Goal: Ask a question: Seek information or help from site administrators or community

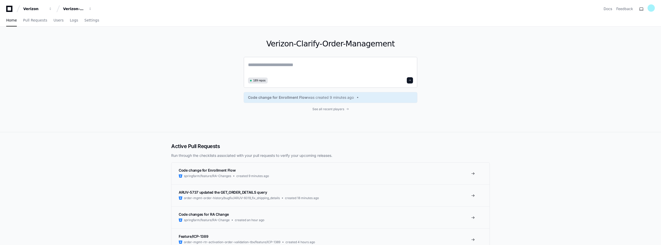
click at [267, 65] on textarea at bounding box center [330, 68] width 165 height 14
paste textarea "**********"
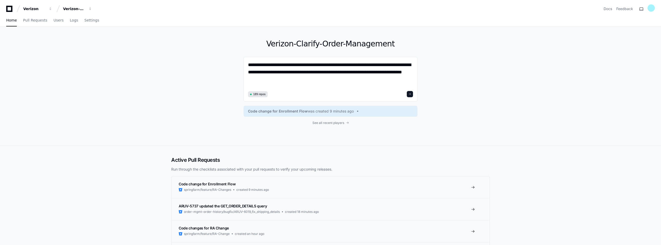
drag, startPoint x: 265, startPoint y: 64, endPoint x: 241, endPoint y: 64, distance: 23.5
click at [241, 64] on div "**********" at bounding box center [330, 86] width 331 height 119
type textarea "**********"
drag, startPoint x: 410, startPoint y: 93, endPoint x: 314, endPoint y: 84, distance: 96.5
click at [332, 85] on div "**********" at bounding box center [331, 79] width 174 height 45
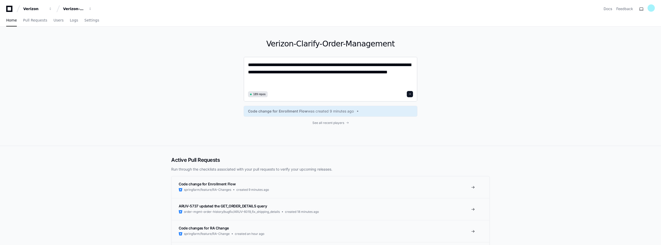
click at [411, 93] on span at bounding box center [410, 94] width 3 height 3
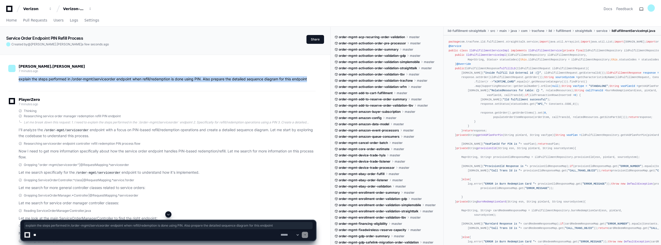
drag, startPoint x: 18, startPoint y: 77, endPoint x: 311, endPoint y: 80, distance: 292.7
click at [311, 80] on div "explain the steps performed in /order-mgmt/serviceorder endpoint when refill/re…" at bounding box center [162, 79] width 308 height 6
copy p "explain the steps performed in /order-mgmt/serviceorder endpoint when refill/re…"
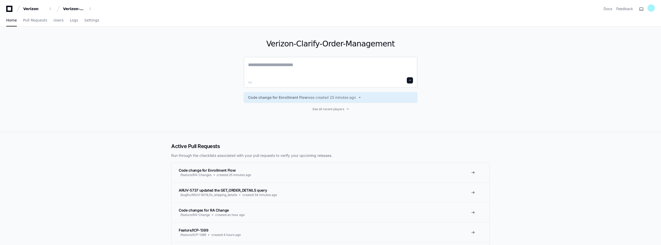
click at [274, 65] on textarea at bounding box center [330, 68] width 165 height 14
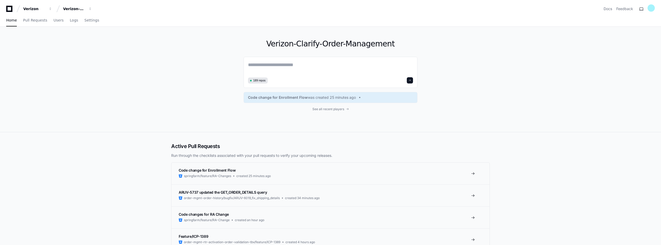
paste textarea "**********"
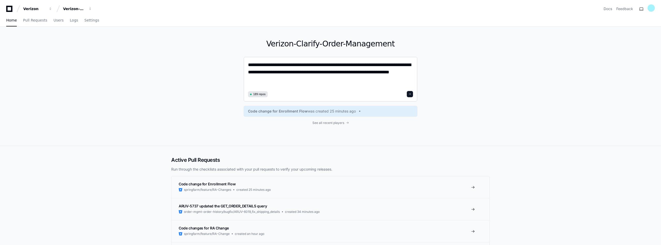
click at [315, 72] on textarea "**********" at bounding box center [330, 75] width 165 height 28
click at [356, 81] on textarea "**********" at bounding box center [330, 75] width 165 height 28
type textarea "**********"
drag, startPoint x: 411, startPoint y: 93, endPoint x: 51, endPoint y: 1, distance: 371.4
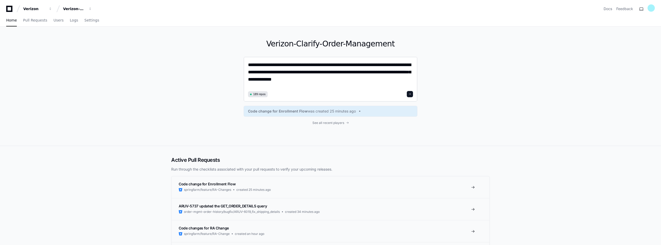
click at [413, 93] on button at bounding box center [410, 94] width 6 height 6
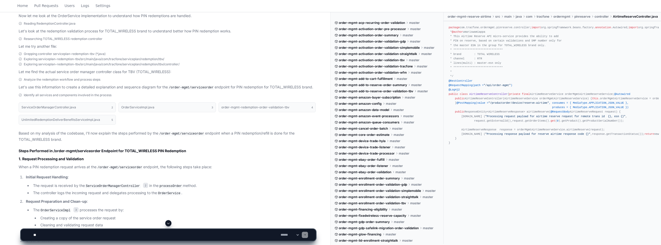
scroll to position [233, 0]
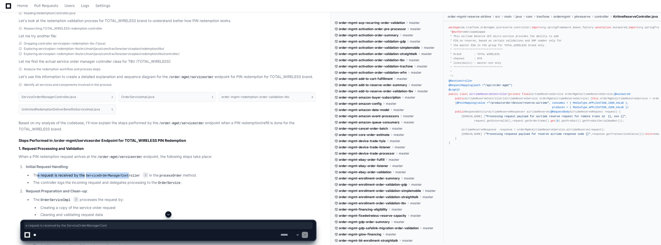
drag, startPoint x: 37, startPoint y: 173, endPoint x: 127, endPoint y: 172, distance: 89.8
click at [127, 172] on li "The request is received by the ServiceOrderManagerController 2 in the processOr…" at bounding box center [174, 175] width 284 height 6
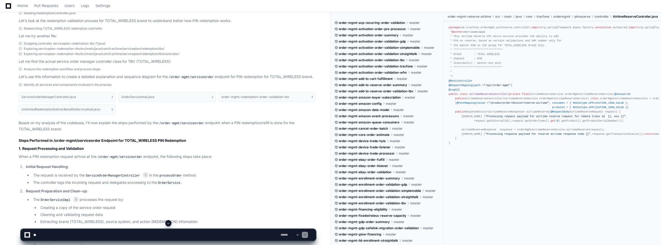
click at [85, 180] on li "The controller logs the incoming request and delegates processing to the OrderS…" at bounding box center [174, 182] width 284 height 6
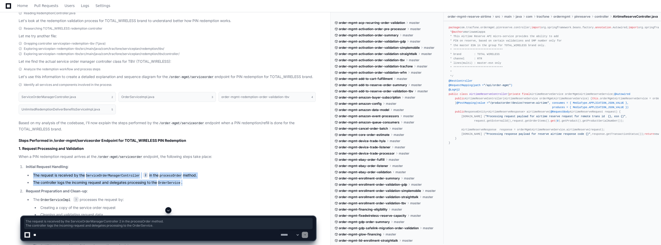
drag, startPoint x: 167, startPoint y: 181, endPoint x: 31, endPoint y: 173, distance: 136.9
click at [31, 173] on ul "The request is received by the ServiceOrderManagerController 2 in the processOr…" at bounding box center [171, 178] width 290 height 13
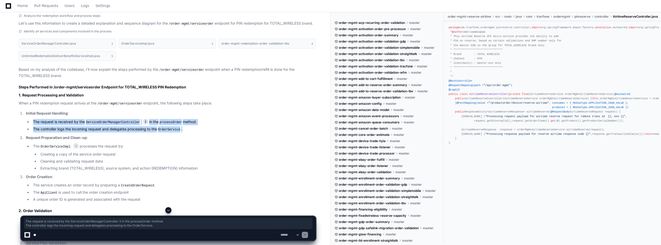
scroll to position [362, 0]
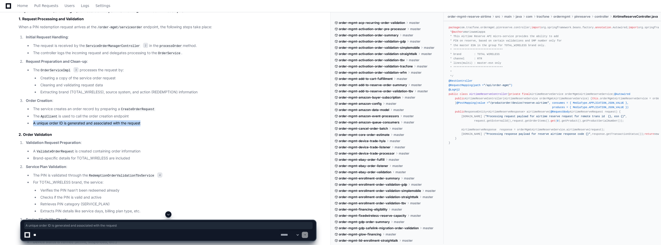
drag, startPoint x: 34, startPoint y: 120, endPoint x: 151, endPoint y: 120, distance: 117.0
click at [151, 120] on li "A unique order ID is generated and associated with the request" at bounding box center [174, 123] width 284 height 6
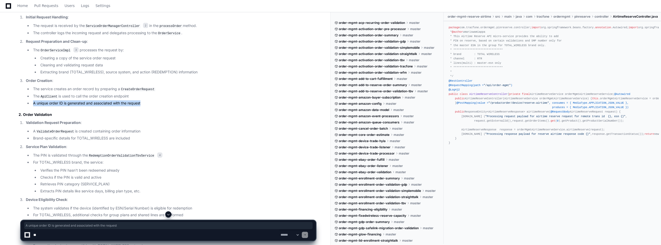
scroll to position [388, 0]
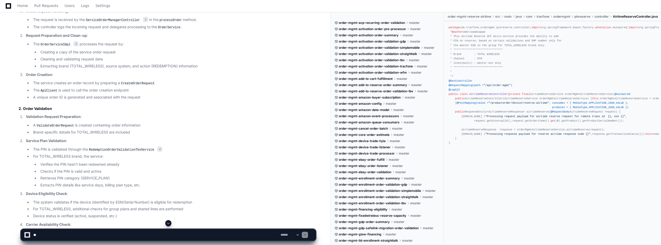
click at [99, 147] on code "RedemptionOrderValidationTbvService" at bounding box center [121, 149] width 67 height 5
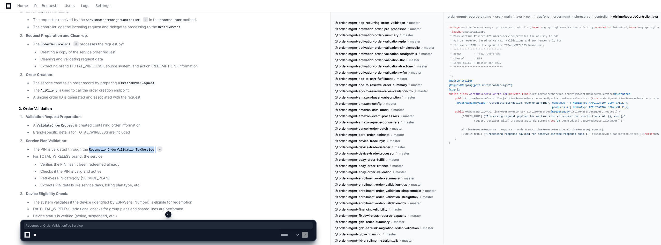
click at [99, 147] on code "RedemptionOrderValidationTbvService" at bounding box center [121, 149] width 67 height 5
drag, startPoint x: 40, startPoint y: 169, endPoint x: 110, endPoint y: 167, distance: 70.2
click at [110, 168] on li "Checks if the PIN is valid and active" at bounding box center [177, 171] width 277 height 6
drag, startPoint x: 40, startPoint y: 175, endPoint x: 131, endPoint y: 176, distance: 90.6
click at [131, 176] on li "Retrieves PIN category (SERVICE_PLAN)" at bounding box center [177, 178] width 277 height 6
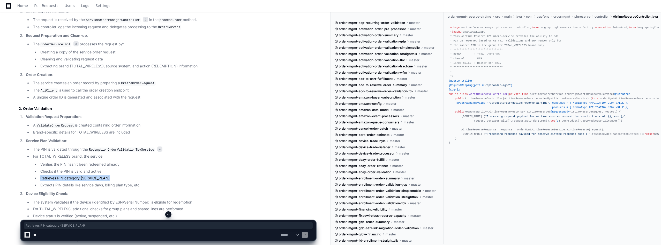
scroll to position [414, 0]
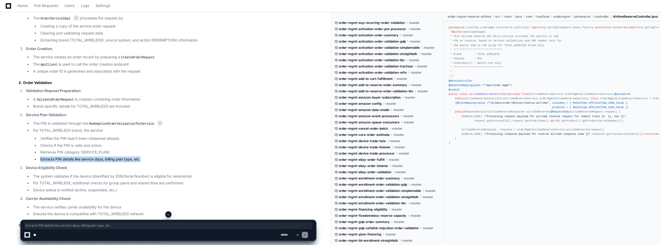
drag, startPoint x: 40, startPoint y: 155, endPoint x: 153, endPoint y: 153, distance: 112.8
click at [153, 153] on ul "Verifies the PIN hasn't been redeemed already Checks if the PIN is valid and ac…" at bounding box center [174, 148] width 283 height 27
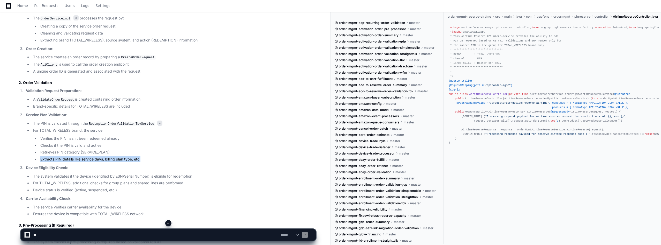
click at [78, 173] on li "The system validates if the device (identified by ESN/Serial Number) is eligibl…" at bounding box center [174, 176] width 284 height 6
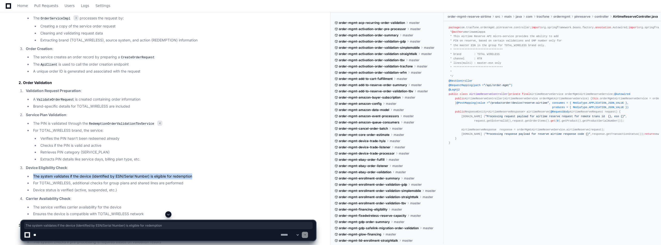
drag, startPoint x: 34, startPoint y: 173, endPoint x: 205, endPoint y: 176, distance: 171.6
click at [205, 176] on li "The system validates if the device (identified by ESN/Serial Number) is eligibl…" at bounding box center [174, 176] width 284 height 6
click at [39, 176] on li "The system validates if the device (identified by ESN/Serial Number) is eligibl…" at bounding box center [174, 176] width 284 height 6
drag, startPoint x: 195, startPoint y: 172, endPoint x: 33, endPoint y: 173, distance: 161.2
click at [33, 173] on li "The system validates if the device (identified by ESN/Serial Number) is eligibl…" at bounding box center [174, 176] width 284 height 6
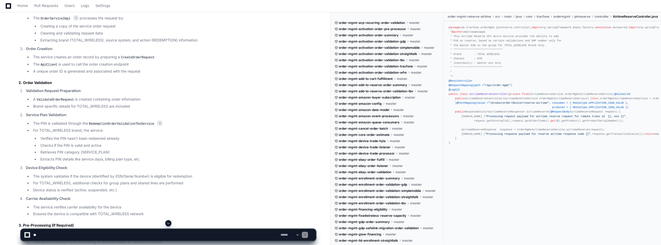
click at [112, 180] on li "For TOTAL_WIRELESS, additional checks for group plans and shared lines are perf…" at bounding box center [174, 183] width 284 height 6
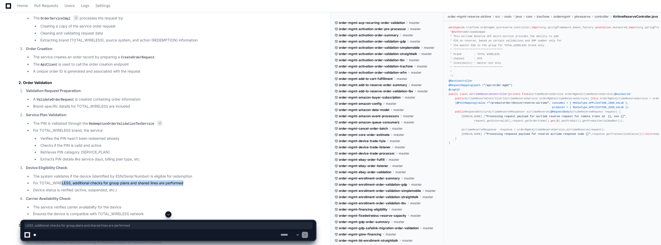
drag, startPoint x: 186, startPoint y: 180, endPoint x: 63, endPoint y: 181, distance: 123.4
click at [63, 181] on li "For TOTAL_WIRELESS, additional checks for group plans and shared lines are perf…" at bounding box center [174, 183] width 284 height 6
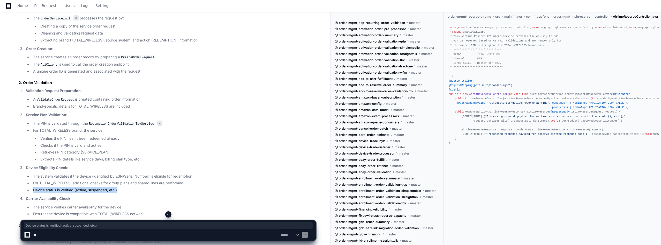
drag, startPoint x: 119, startPoint y: 187, endPoint x: 25, endPoint y: 186, distance: 94.5
click at [25, 186] on li "Device Eligibility Check : The system validates if the device (identified by ES…" at bounding box center [170, 179] width 292 height 28
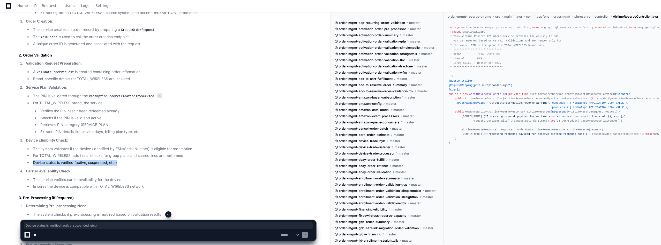
scroll to position [466, 0]
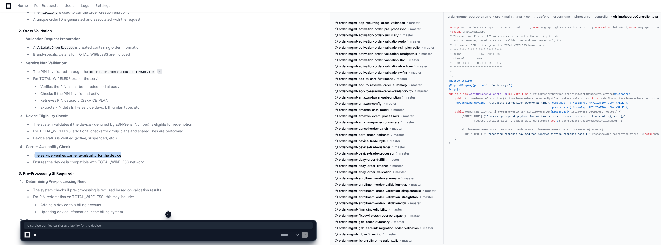
drag, startPoint x: 35, startPoint y: 152, endPoint x: 133, endPoint y: 153, distance: 97.8
click at [133, 153] on li "The service verifies carrier availability for the device" at bounding box center [174, 155] width 284 height 6
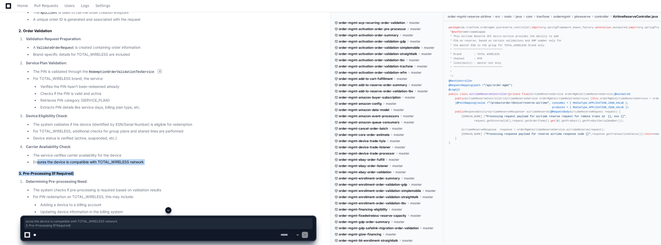
drag, startPoint x: 39, startPoint y: 158, endPoint x: 171, endPoint y: 164, distance: 132.6
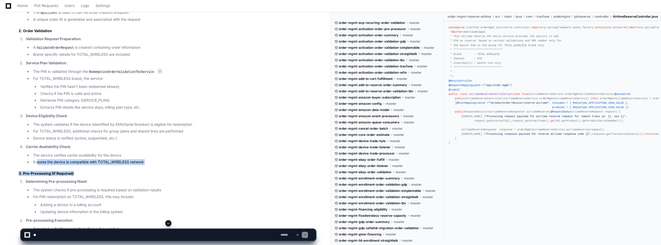
click at [75, 154] on li "The service verifies carrier availability for the device" at bounding box center [174, 155] width 284 height 6
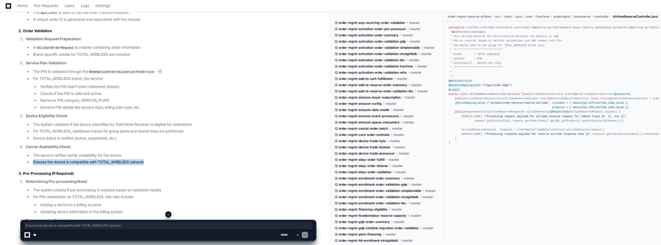
drag, startPoint x: 32, startPoint y: 159, endPoint x: 157, endPoint y: 158, distance: 124.5
click at [157, 159] on li "Ensures the device is compatible with TOTAL_WIRELESS network" at bounding box center [174, 162] width 284 height 6
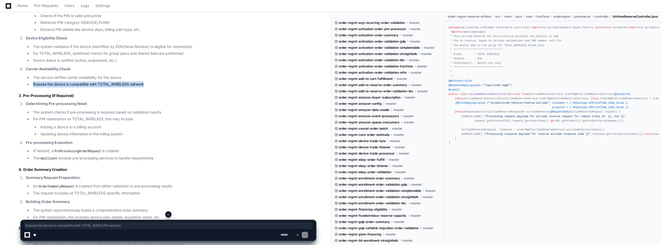
scroll to position [595, 0]
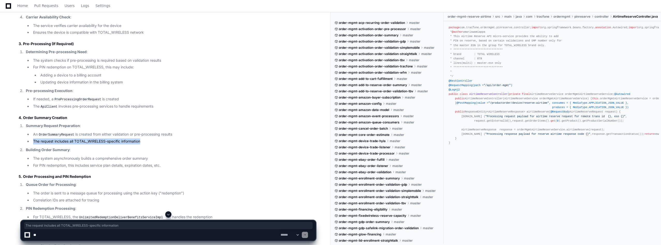
drag, startPoint x: 40, startPoint y: 137, endPoint x: 158, endPoint y: 139, distance: 118.3
click at [158, 139] on li "The request includes all TOTAL_WIRELESS-specific information" at bounding box center [174, 141] width 284 height 6
click at [193, 150] on li "Building Order Summary : The system asynchronously builds a comprehensive order…" at bounding box center [170, 157] width 292 height 21
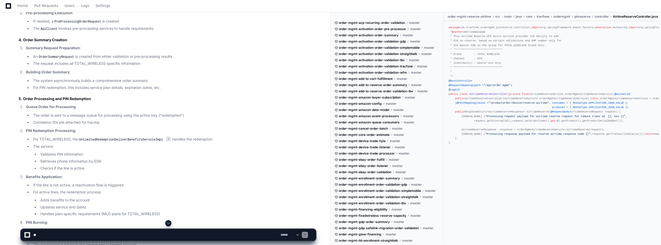
scroll to position [699, 0]
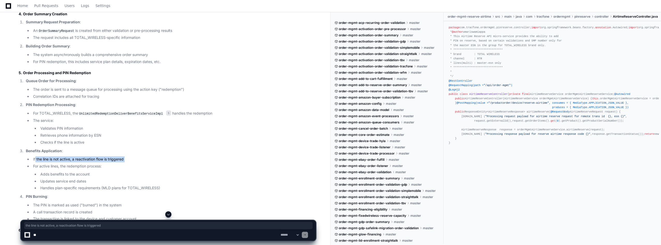
drag, startPoint x: 35, startPoint y: 154, endPoint x: 138, endPoint y: 164, distance: 103.5
click at [138, 164] on ul "If the line is not active, a reactivation flow is triggered For active lines, t…" at bounding box center [171, 173] width 290 height 35
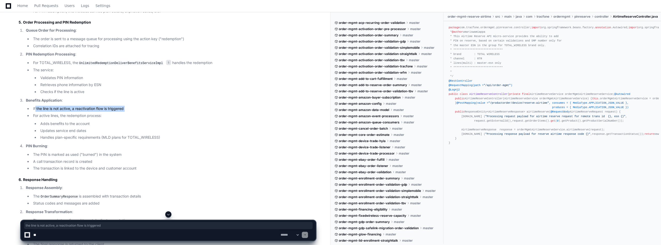
scroll to position [750, 0]
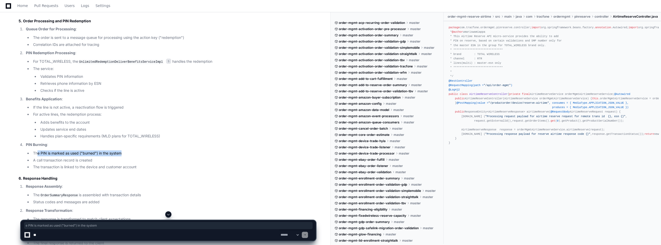
drag, startPoint x: 37, startPoint y: 148, endPoint x: 154, endPoint y: 150, distance: 117.2
click at [154, 150] on li "The PIN is marked as used ("burned") in the system" at bounding box center [174, 153] width 284 height 6
drag, startPoint x: 35, startPoint y: 158, endPoint x: 118, endPoint y: 159, distance: 83.6
click at [118, 159] on li "A call transaction record is created" at bounding box center [174, 160] width 284 height 6
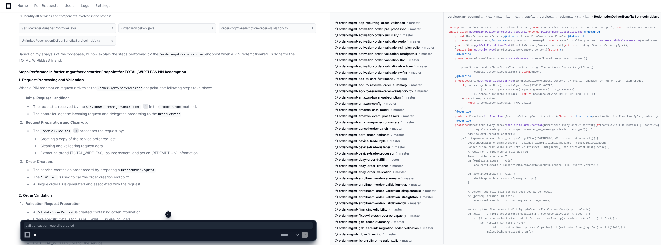
scroll to position [311, 0]
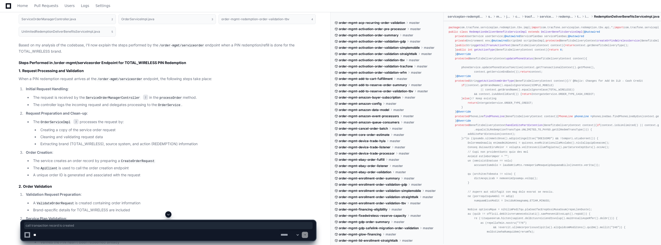
click at [141, 159] on code "CreateOrderRequest" at bounding box center [138, 161] width 36 height 5
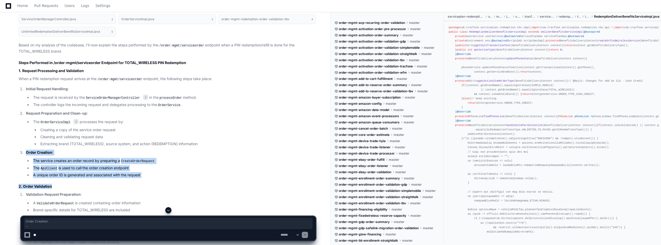
drag, startPoint x: 26, startPoint y: 150, endPoint x: 155, endPoint y: 177, distance: 131.6
click at [161, 160] on li "The service creates an order record by preparing a CreateOrderRequest" at bounding box center [174, 161] width 284 height 6
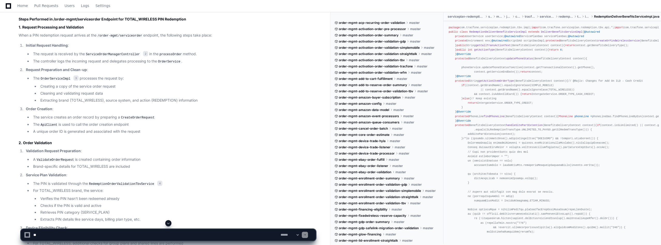
scroll to position [362, 0]
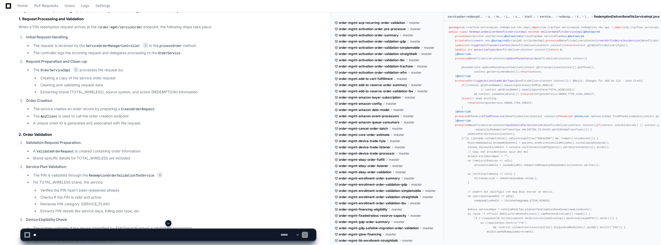
click at [122, 173] on code "RedemptionOrderValidationTbvService" at bounding box center [121, 175] width 67 height 5
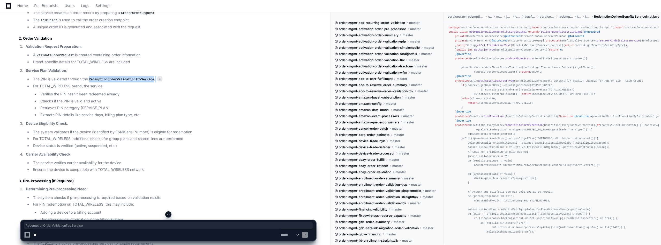
scroll to position [440, 0]
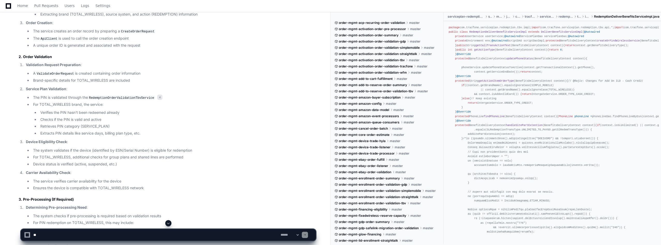
click at [42, 94] on li "The PIN is validated through the RedemptionOrderValidationTbvService 4" at bounding box center [174, 97] width 284 height 6
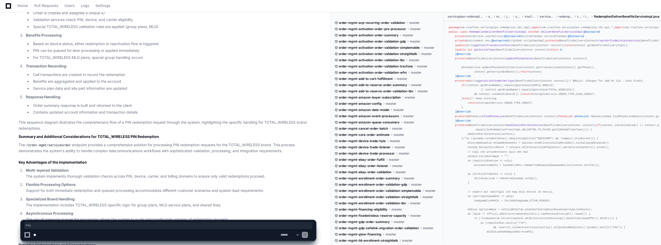
scroll to position [1841, 0]
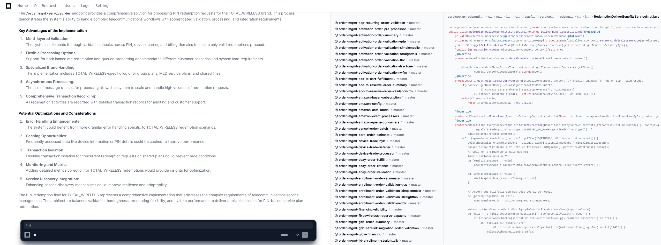
click at [83, 230] on textarea at bounding box center [155, 234] width 247 height 11
type textarea "**********"
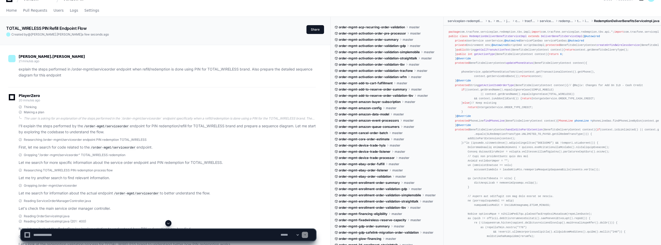
scroll to position [0, 0]
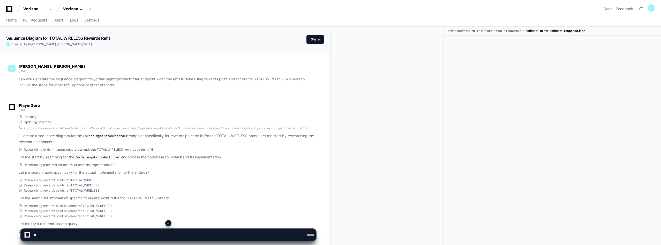
click at [57, 88] on div "dipankar.maiti 6 days ago can you generate the sequence diagram for /order-mgmt…" at bounding box center [162, 77] width 308 height 39
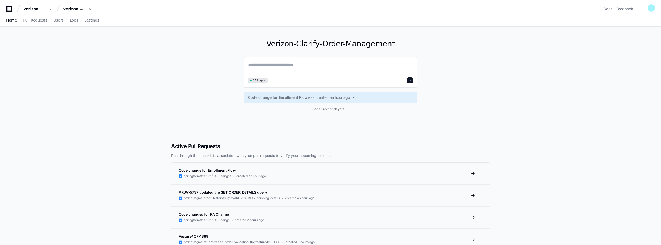
click at [291, 62] on textarea at bounding box center [330, 68] width 165 height 14
type textarea "*"
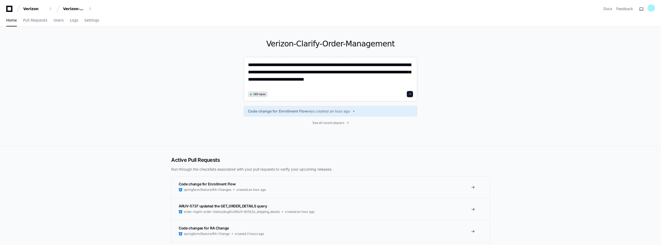
click at [389, 81] on textarea "**********" at bounding box center [330, 75] width 165 height 28
type textarea "**********"
click at [410, 93] on span at bounding box center [410, 94] width 3 height 3
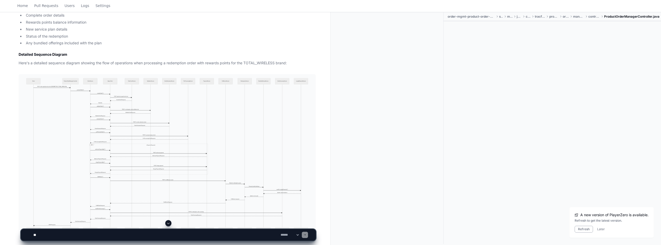
scroll to position [957, 0]
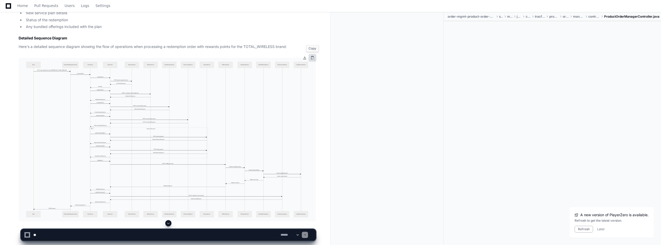
click at [314, 58] on button at bounding box center [313, 58] width 8 height 8
